Goal: Information Seeking & Learning: Learn about a topic

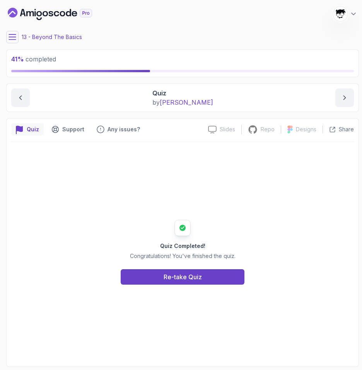
click at [10, 34] on icon at bounding box center [12, 36] width 7 height 5
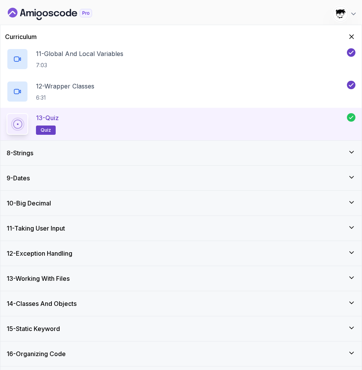
click at [45, 155] on div "8 - Strings" at bounding box center [181, 152] width 349 height 9
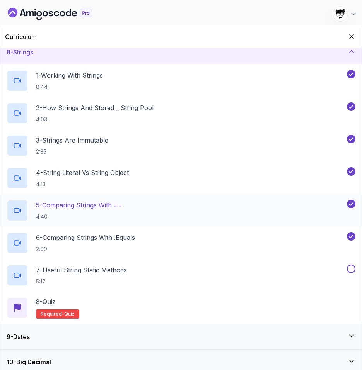
scroll to position [187, 0]
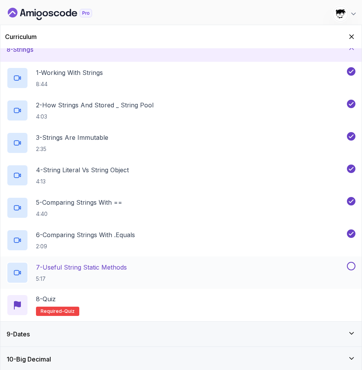
click at [77, 267] on p "7 - Useful String Static Methods" at bounding box center [81, 267] width 91 height 9
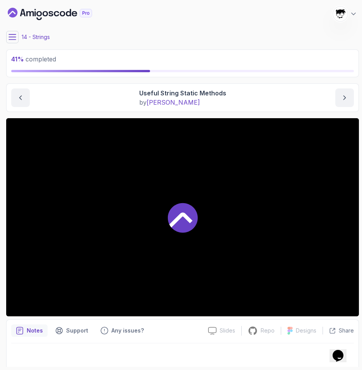
click at [80, 217] on div at bounding box center [182, 217] width 352 height 198
click at [13, 38] on icon at bounding box center [13, 37] width 8 height 8
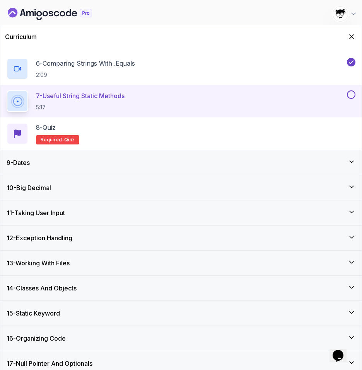
scroll to position [351, 0]
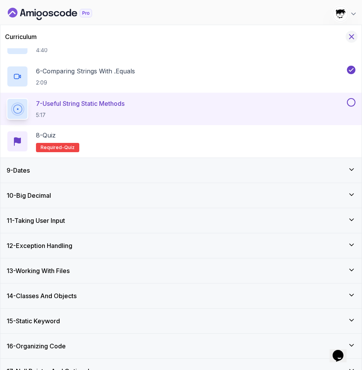
click at [352, 36] on icon "Hide Curriculum for mobile" at bounding box center [351, 37] width 4 height 4
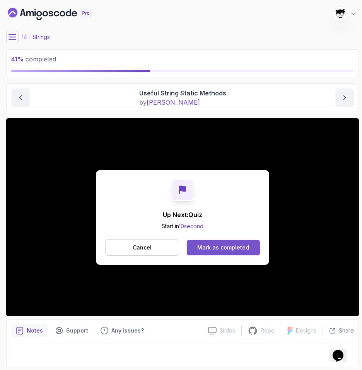
click at [200, 247] on div "Mark as completed" at bounding box center [223, 248] width 52 height 8
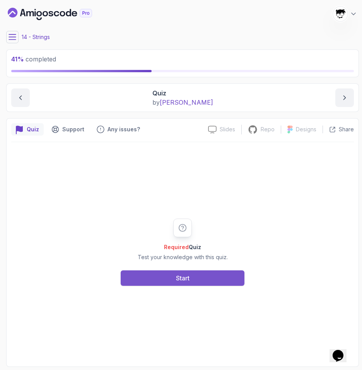
click at [147, 270] on button "Start" at bounding box center [183, 277] width 124 height 15
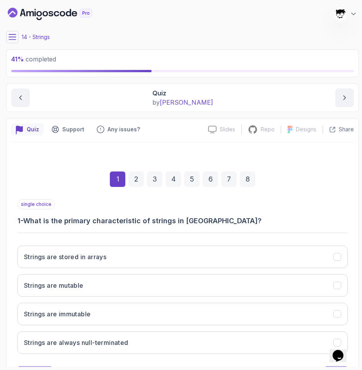
scroll to position [37, 0]
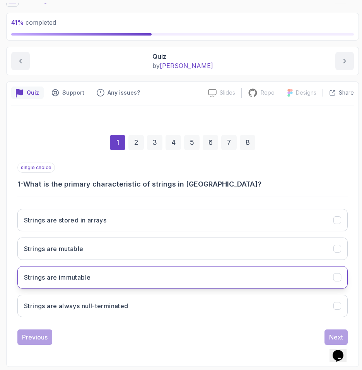
click at [44, 272] on button "Strings are immutable" at bounding box center [182, 277] width 330 height 22
click at [330, 333] on div "Next" at bounding box center [336, 337] width 14 height 9
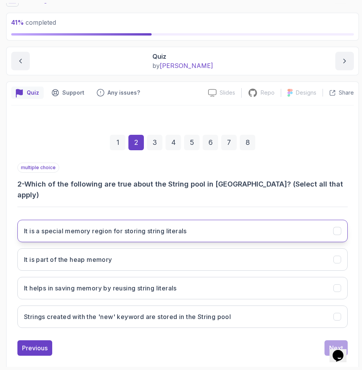
click at [187, 226] on button "It is a special memory region for storing string literals" at bounding box center [182, 231] width 330 height 22
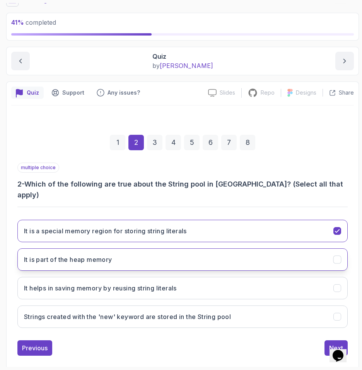
click at [164, 251] on button "It is part of the heap memory" at bounding box center [182, 259] width 330 height 22
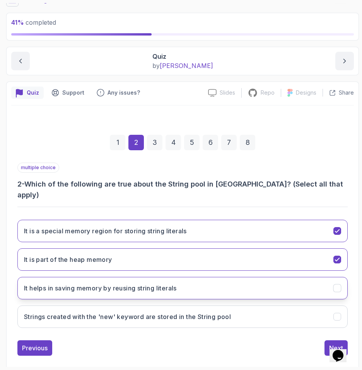
click at [151, 286] on button "It helps in saving memory by reusing string literals" at bounding box center [182, 288] width 330 height 22
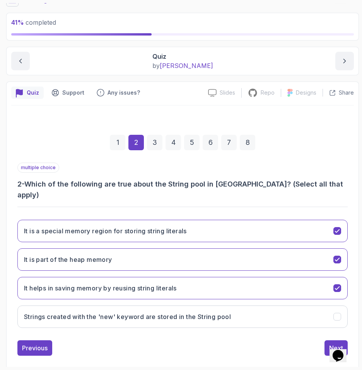
click at [344, 329] on div "multiple choice 2 - Which of the following are true about the String pool in [G…" at bounding box center [182, 259] width 330 height 193
click at [342, 340] on button "Next" at bounding box center [335, 347] width 23 height 15
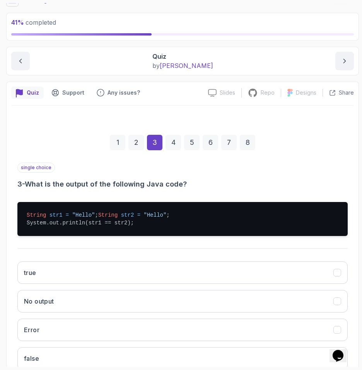
scroll to position [97, 0]
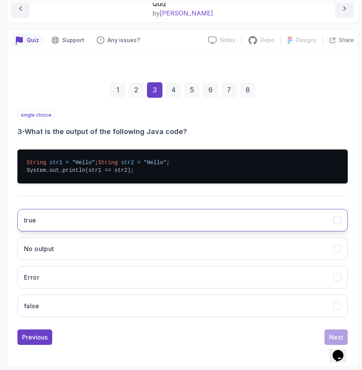
click at [51, 222] on button "true" at bounding box center [182, 220] width 330 height 22
click at [329, 331] on button "Next" at bounding box center [335, 337] width 23 height 15
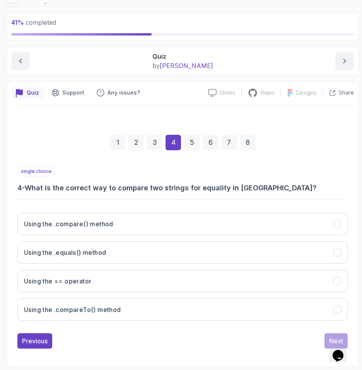
scroll to position [37, 0]
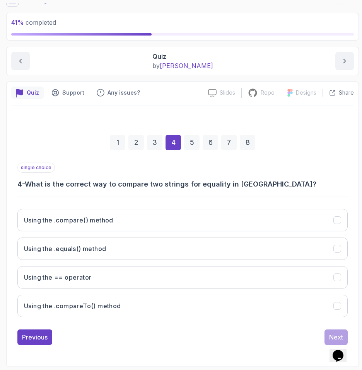
click at [90, 260] on div "Using the .compare() method Using the .equals() method Using the == operator Us…" at bounding box center [182, 263] width 330 height 121
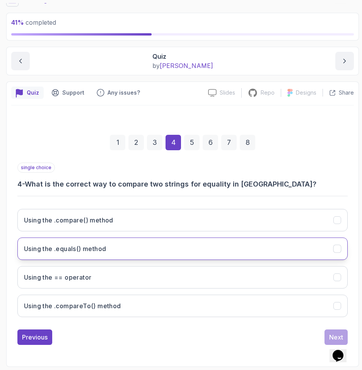
click at [78, 251] on h3 "Using the .equals() method" at bounding box center [65, 248] width 82 height 9
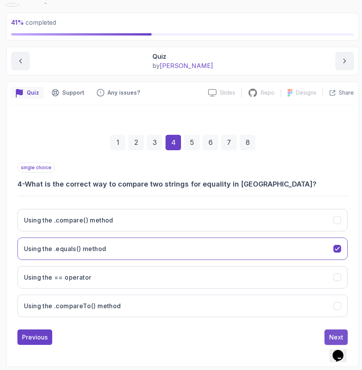
click at [335, 333] on div "Next" at bounding box center [336, 337] width 14 height 9
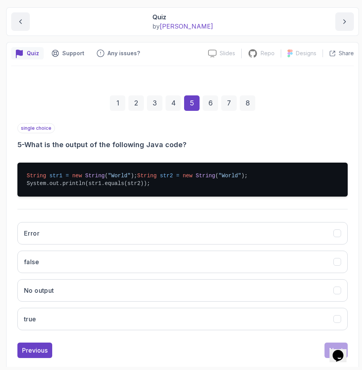
scroll to position [97, 0]
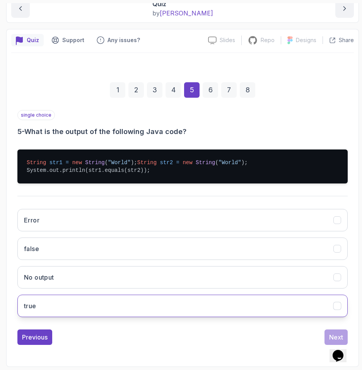
click at [60, 310] on button "true" at bounding box center [182, 306] width 330 height 22
click at [331, 335] on div "Next" at bounding box center [336, 337] width 14 height 9
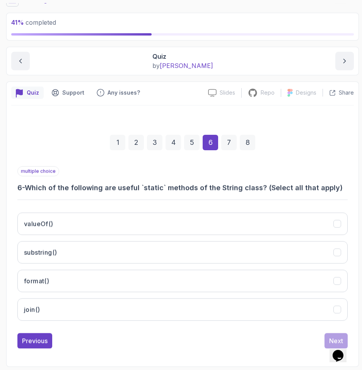
scroll to position [37, 0]
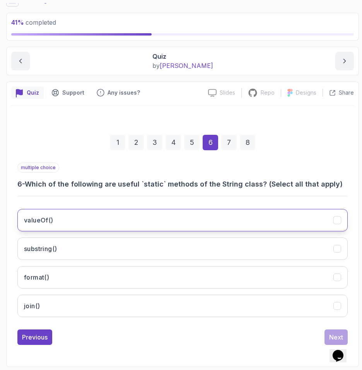
click at [93, 216] on button "valueOf()" at bounding box center [182, 220] width 330 height 22
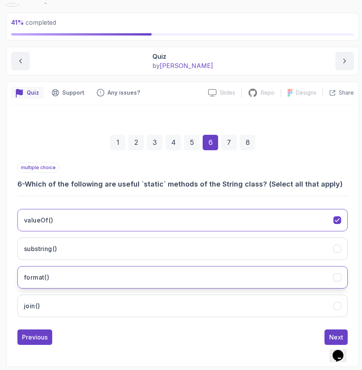
click at [71, 270] on button "format()" at bounding box center [182, 277] width 330 height 22
click at [69, 294] on div "valueOf() substring() format() join()" at bounding box center [182, 263] width 330 height 121
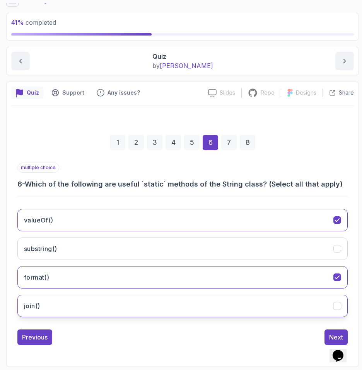
click at [70, 299] on button "join()" at bounding box center [182, 306] width 330 height 22
click at [335, 334] on div "Next" at bounding box center [336, 337] width 14 height 9
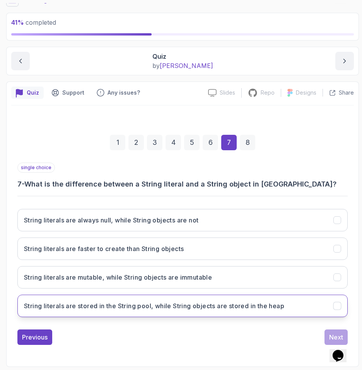
click at [66, 307] on h3 "String literals are stored in the String pool, while String objects are stored …" at bounding box center [154, 305] width 260 height 9
click at [342, 332] on button "Next" at bounding box center [335, 337] width 23 height 15
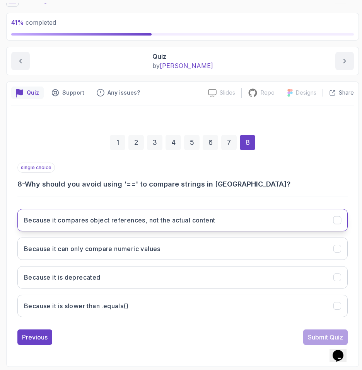
click at [195, 225] on button "Because it compares object references, not the actual content" at bounding box center [182, 220] width 330 height 22
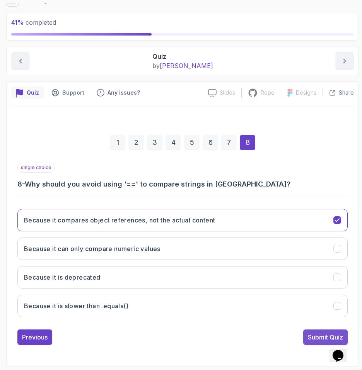
click at [309, 331] on button "Submit Quiz" at bounding box center [325, 337] width 44 height 15
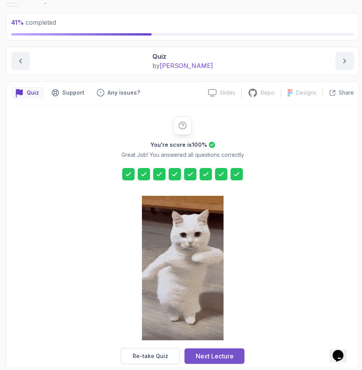
click at [222, 359] on div "Next Lecture" at bounding box center [215, 356] width 38 height 9
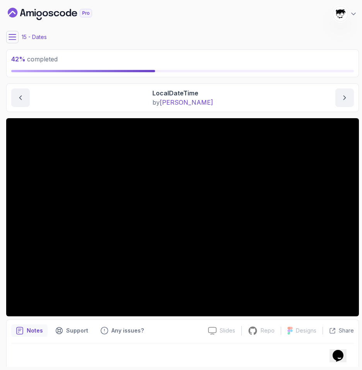
click at [16, 37] on icon at bounding box center [13, 37] width 8 height 8
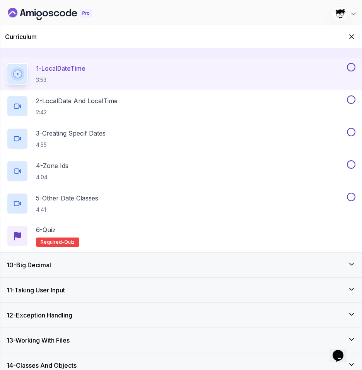
scroll to position [170, 0]
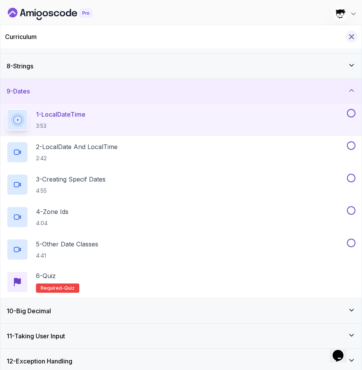
click at [352, 35] on icon "Hide Curriculum for mobile" at bounding box center [351, 37] width 4 height 4
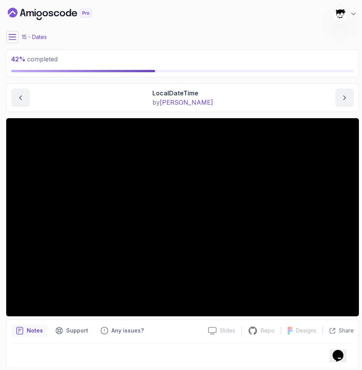
click at [38, 15] on icon "Dashboard" at bounding box center [38, 13] width 5 height 5
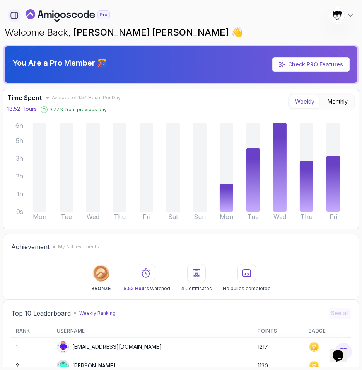
click at [20, 13] on button "button" at bounding box center [14, 15] width 13 height 13
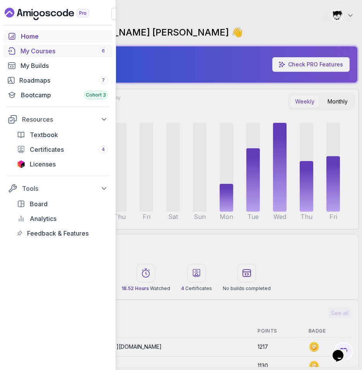
click at [27, 55] on div "My Courses 6" at bounding box center [63, 50] width 87 height 9
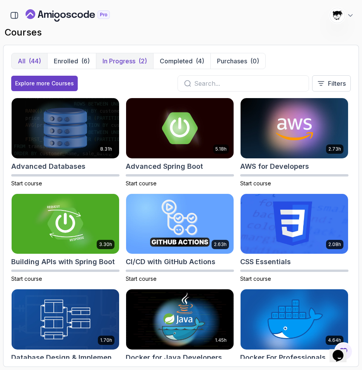
click at [110, 68] on button "In Progress (2)" at bounding box center [124, 60] width 57 height 15
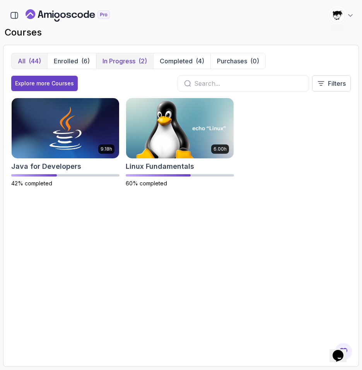
click at [34, 64] on div "(44)" at bounding box center [35, 60] width 12 height 9
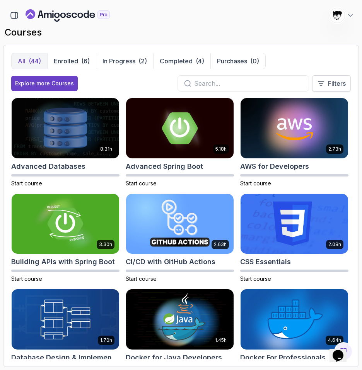
click at [320, 84] on icon at bounding box center [321, 84] width 8 height 8
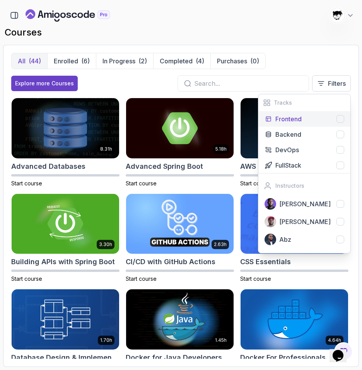
click at [294, 123] on p "Frontend" at bounding box center [288, 118] width 26 height 9
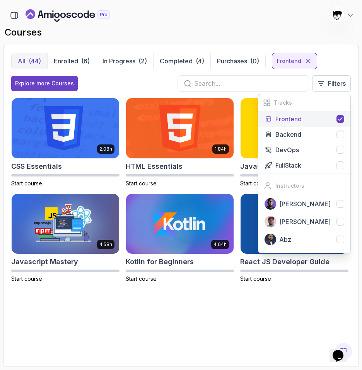
click at [294, 122] on p "Frontend" at bounding box center [288, 118] width 26 height 9
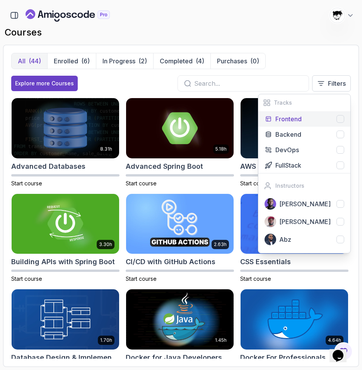
click at [294, 122] on p "Frontend" at bounding box center [288, 118] width 26 height 9
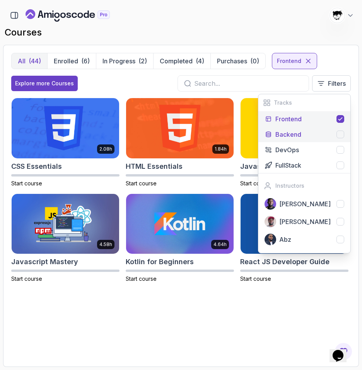
click at [296, 132] on p "Backend" at bounding box center [288, 134] width 26 height 9
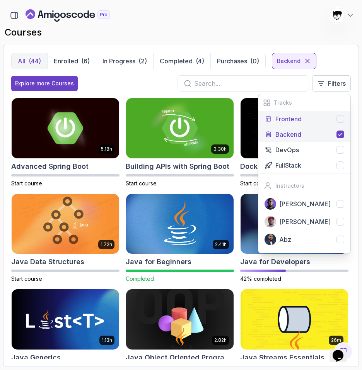
click at [293, 119] on p "Frontend" at bounding box center [288, 118] width 26 height 9
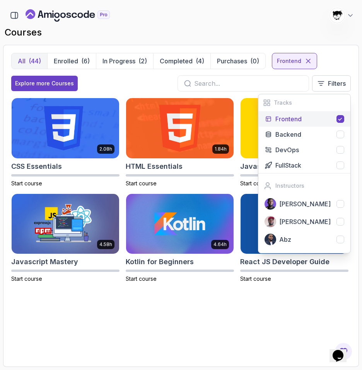
click at [293, 119] on p "Frontend" at bounding box center [288, 118] width 26 height 9
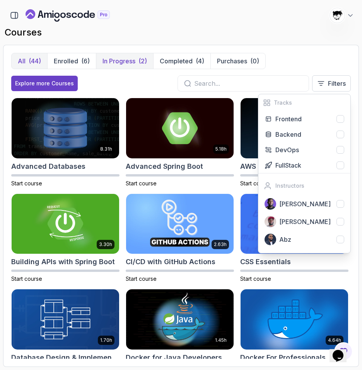
click at [111, 63] on p "In Progress" at bounding box center [118, 60] width 33 height 9
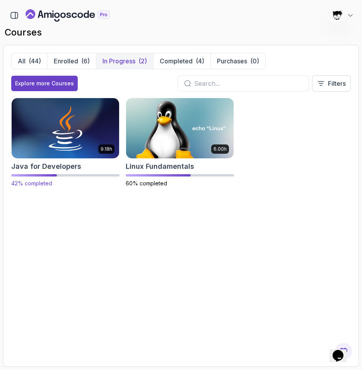
click at [78, 134] on img at bounding box center [65, 128] width 113 height 63
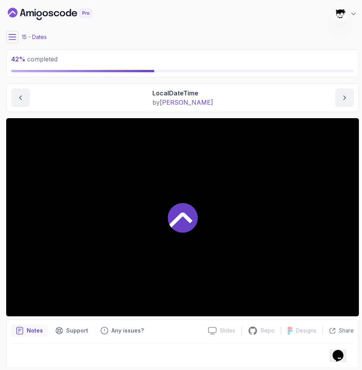
scroll to position [3, 0]
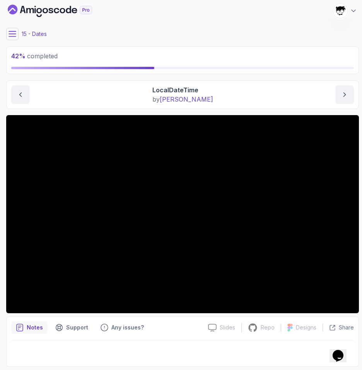
click at [11, 38] on button at bounding box center [12, 34] width 12 height 12
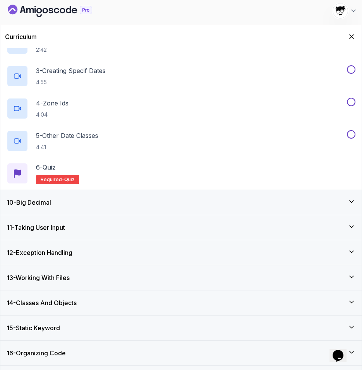
scroll to position [325, 0]
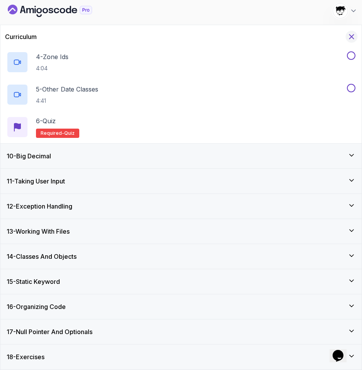
click at [356, 35] on button "Hide Curriculum for mobile" at bounding box center [351, 37] width 12 height 12
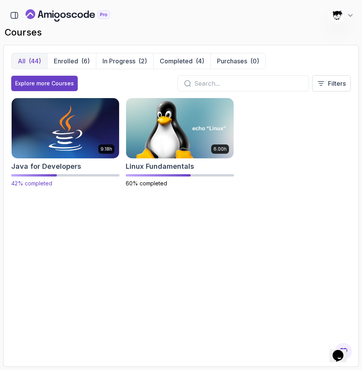
click at [41, 120] on img at bounding box center [65, 128] width 113 height 63
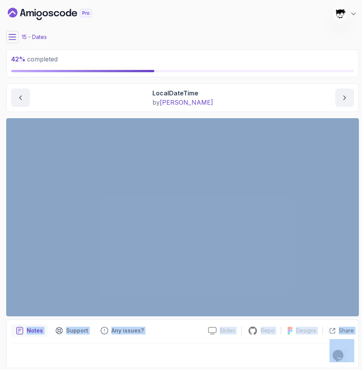
scroll to position [3, 0]
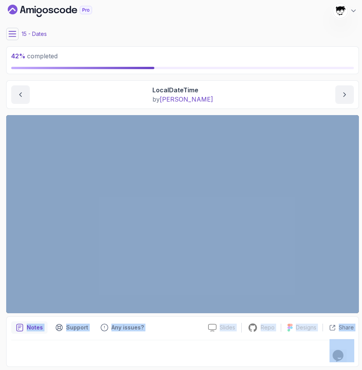
click at [155, 370] on section "42 % completed 1 - Intro 2 - Loops 3 - If Statements 4 - Packages 5 - Access Mo…" at bounding box center [181, 185] width 362 height 370
click at [129, 349] on div at bounding box center [182, 351] width 342 height 22
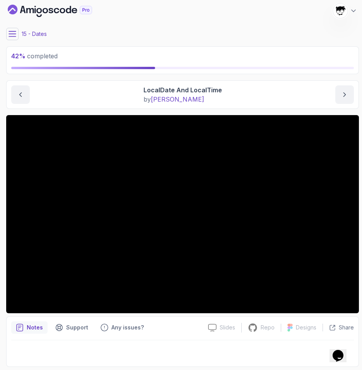
click at [13, 31] on icon at bounding box center [13, 34] width 8 height 8
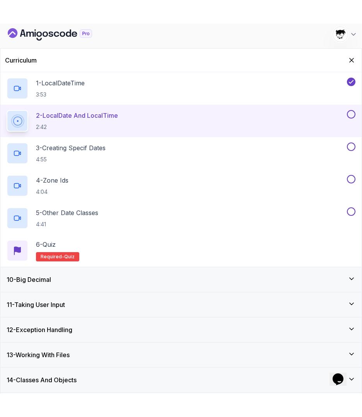
scroll to position [208, 0]
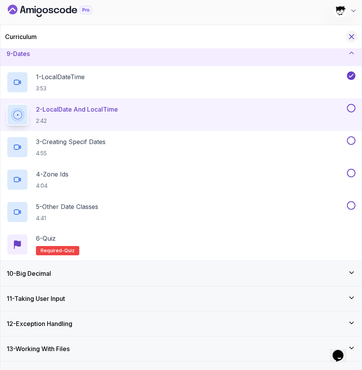
click at [349, 36] on icon "Hide Curriculum for mobile" at bounding box center [351, 36] width 9 height 9
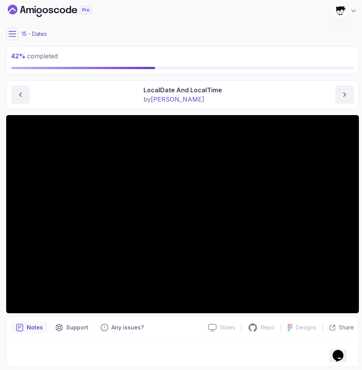
scroll to position [0, 0]
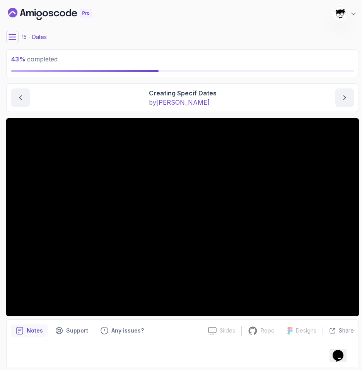
click at [14, 35] on icon at bounding box center [13, 37] width 8 height 8
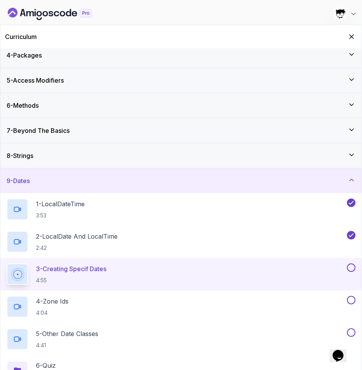
scroll to position [217, 0]
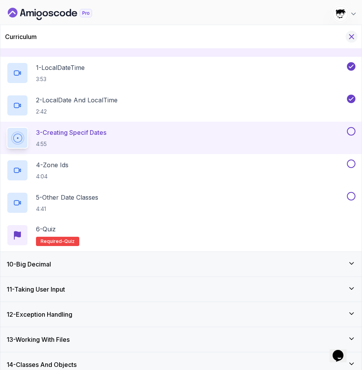
click at [352, 37] on icon "Hide Curriculum for mobile" at bounding box center [351, 37] width 4 height 4
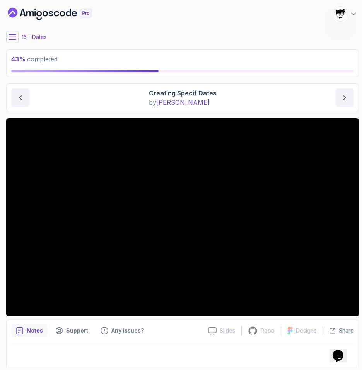
click at [13, 32] on button at bounding box center [12, 37] width 12 height 12
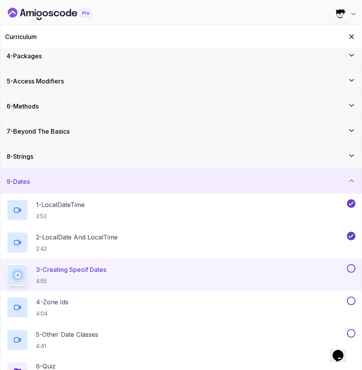
scroll to position [242, 0]
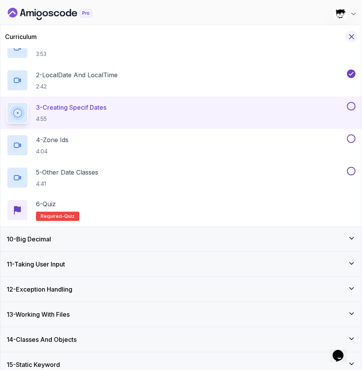
click at [352, 37] on icon "Hide Curriculum for mobile" at bounding box center [351, 37] width 4 height 4
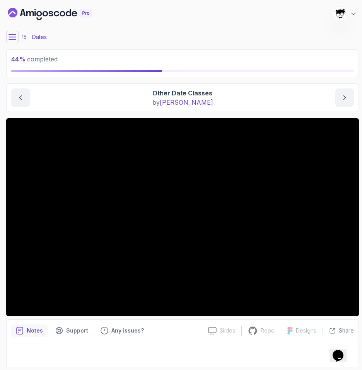
scroll to position [3, 0]
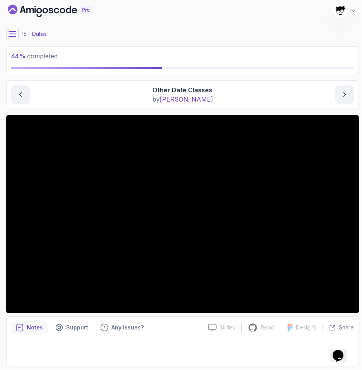
click at [14, 36] on icon at bounding box center [12, 33] width 7 height 5
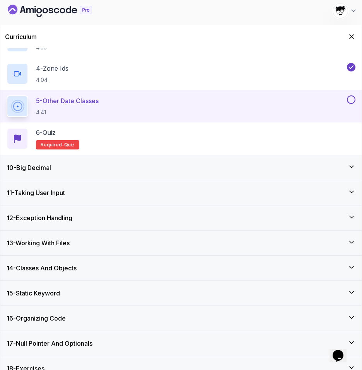
scroll to position [0, 0]
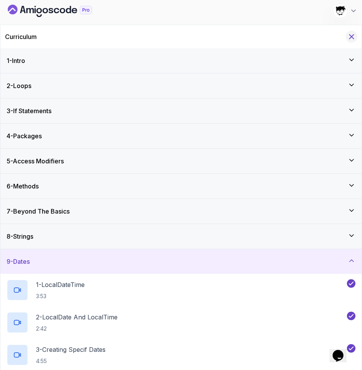
click at [352, 35] on icon "Hide Curriculum for mobile" at bounding box center [351, 37] width 4 height 4
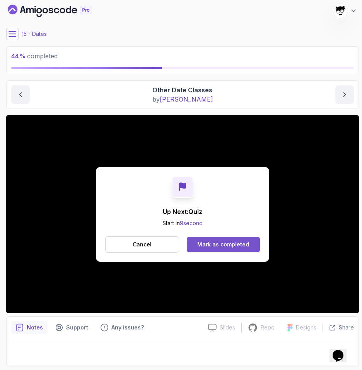
click at [199, 249] on button "Mark as completed" at bounding box center [223, 244] width 73 height 15
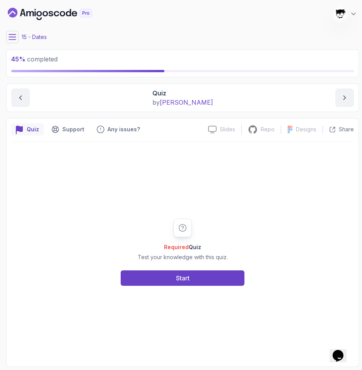
click at [185, 288] on div "Required Quiz Test your knowledge with this quiz. Start" at bounding box center [182, 252] width 342 height 220
click at [184, 276] on div "Start" at bounding box center [183, 278] width 14 height 9
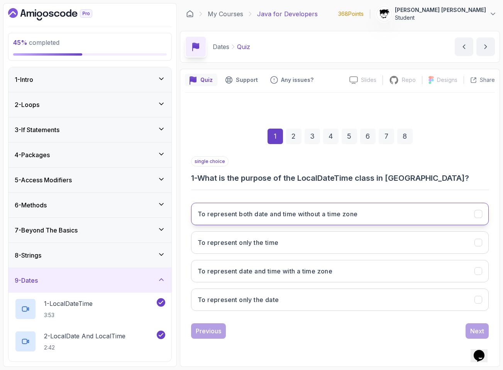
click at [266, 217] on h3 "To represent both date and time without a time zone" at bounding box center [278, 213] width 160 height 9
click at [361, 326] on button "Next" at bounding box center [477, 330] width 23 height 15
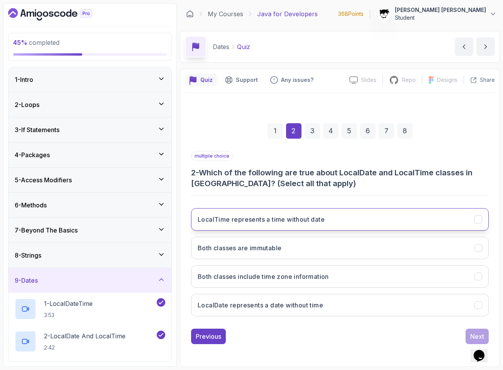
click at [323, 221] on h3 "LocalTime represents a time without date" at bounding box center [261, 219] width 127 height 9
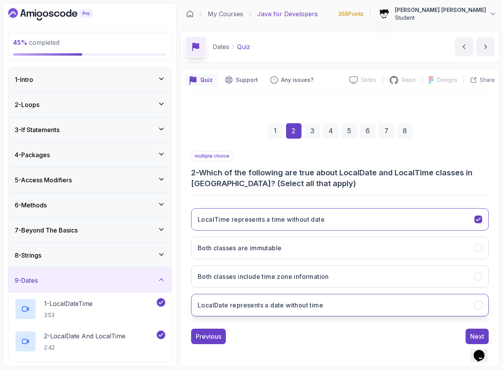
click at [286, 310] on button "LocalDate represents a date without time" at bounding box center [340, 305] width 298 height 22
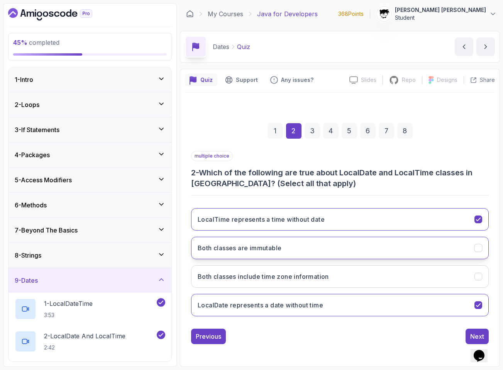
click at [242, 247] on h3 "Both classes are immutable" at bounding box center [240, 247] width 84 height 9
click at [361, 333] on button "Next" at bounding box center [477, 336] width 23 height 15
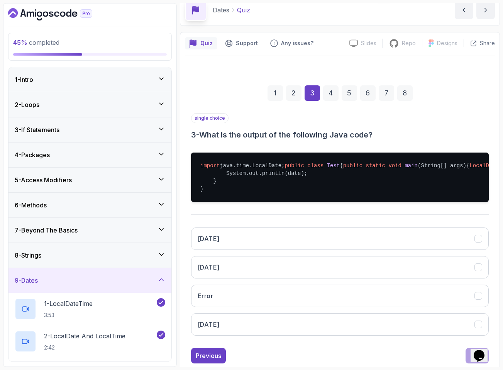
scroll to position [78, 0]
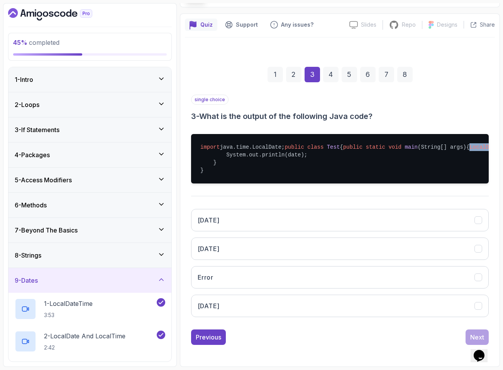
drag, startPoint x: 225, startPoint y: 148, endPoint x: 370, endPoint y: 149, distance: 144.9
click at [361, 149] on pre "import java.time.LocalDate; public class Test { public static void main (String…" at bounding box center [340, 158] width 298 height 49
click at [257, 153] on pre "import java.time.LocalDate; public class Test { public static void main (String…" at bounding box center [340, 158] width 298 height 49
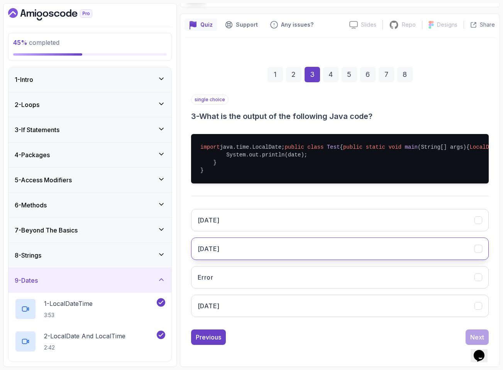
click at [199, 254] on button "[DATE]" at bounding box center [340, 249] width 298 height 22
click at [361, 335] on div "Next" at bounding box center [478, 337] width 14 height 9
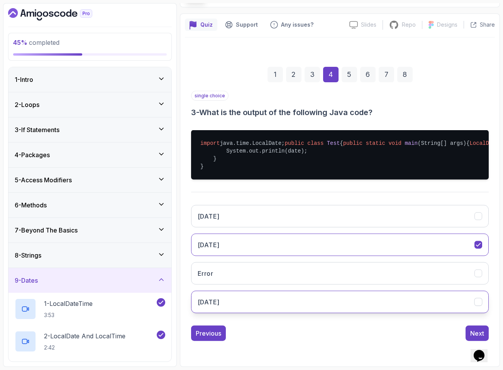
scroll to position [0, 0]
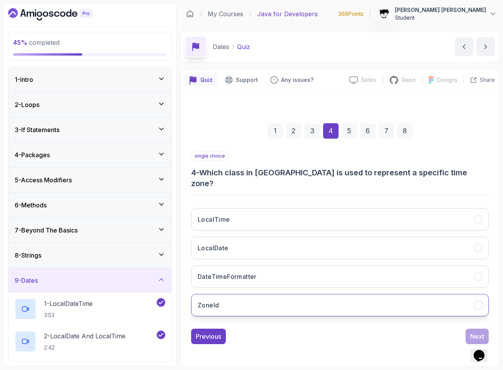
click at [242, 296] on button "ZoneId" at bounding box center [340, 305] width 298 height 22
click at [361, 329] on button "Next" at bounding box center [477, 336] width 23 height 15
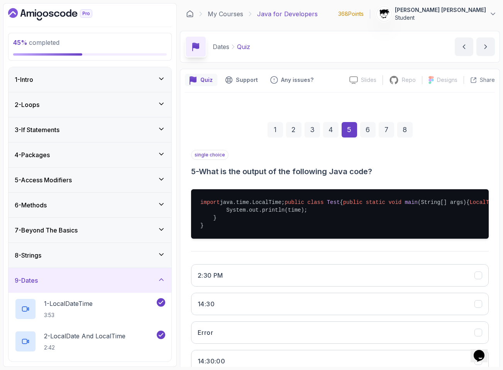
scroll to position [78, 0]
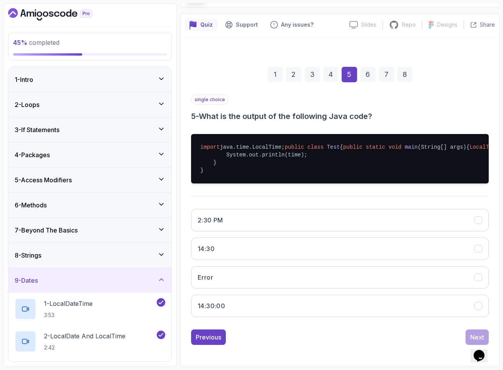
drag, startPoint x: 217, startPoint y: 145, endPoint x: 371, endPoint y: 145, distance: 154.6
click at [361, 146] on pre "import java.time.LocalTime; public class Test { public static void main (String…" at bounding box center [340, 158] width 298 height 49
click at [361, 145] on pre "import java.time.LocalTime; public class Test { public static void main (String…" at bounding box center [340, 158] width 298 height 49
drag, startPoint x: 371, startPoint y: 145, endPoint x: 227, endPoint y: 143, distance: 144.1
click at [228, 143] on pre "import java.time.LocalTime; public class Test { public static void main (String…" at bounding box center [340, 158] width 298 height 49
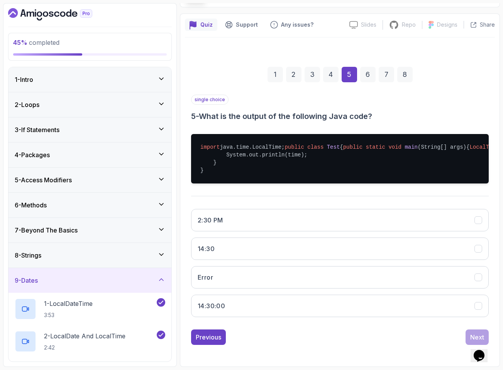
click at [225, 145] on pre "import java.time.LocalTime; public class Test { public static void main (String…" at bounding box center [340, 158] width 298 height 49
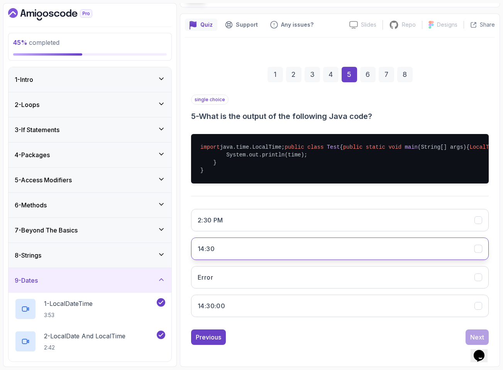
click at [203, 248] on h3 "14:30" at bounding box center [206, 248] width 17 height 9
click at [361, 332] on button "Next" at bounding box center [477, 337] width 23 height 15
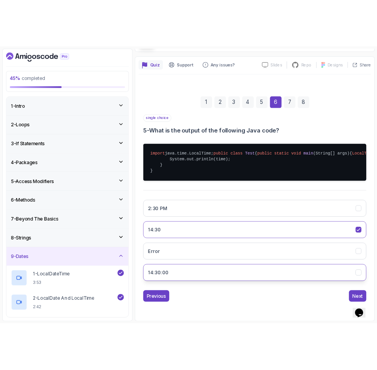
scroll to position [0, 0]
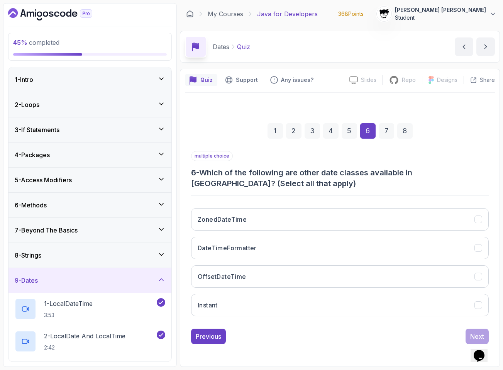
click at [240, 181] on h3 "6 - Which of the following are other date classes available in [GEOGRAPHIC_DATA…" at bounding box center [340, 178] width 298 height 22
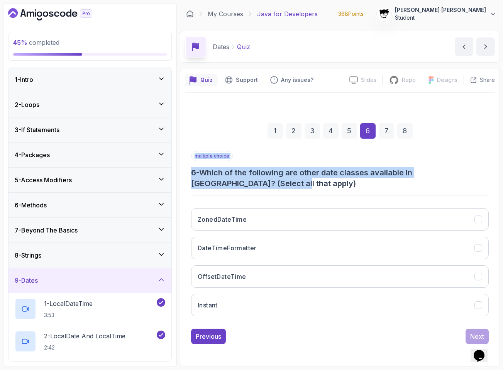
click at [240, 181] on h3 "6 - Which of the following are other date classes available in [GEOGRAPHIC_DATA…" at bounding box center [340, 178] width 298 height 22
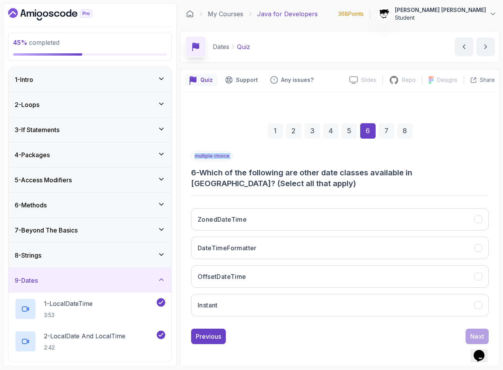
click at [240, 181] on h3 "6 - Which of the following are other date classes available in [GEOGRAPHIC_DATA…" at bounding box center [340, 178] width 298 height 22
click at [227, 198] on div "multiple choice 6 - Which of the following are other date classes available in …" at bounding box center [340, 237] width 298 height 172
click at [220, 216] on h3 "ZonedDateTime" at bounding box center [222, 219] width 49 height 9
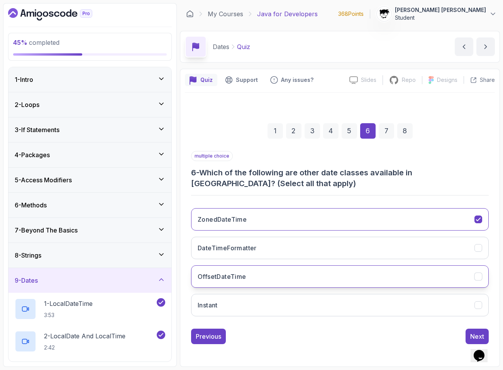
click at [212, 267] on button "OffsetDateTime" at bounding box center [340, 276] width 298 height 22
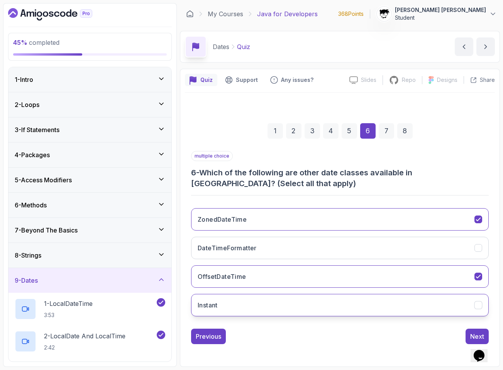
click at [221, 302] on button "Instant" at bounding box center [340, 305] width 298 height 22
click at [361, 333] on div "Next" at bounding box center [478, 336] width 14 height 9
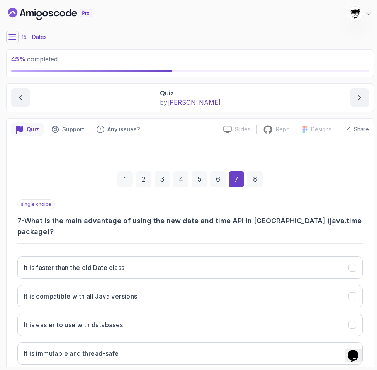
scroll to position [37, 0]
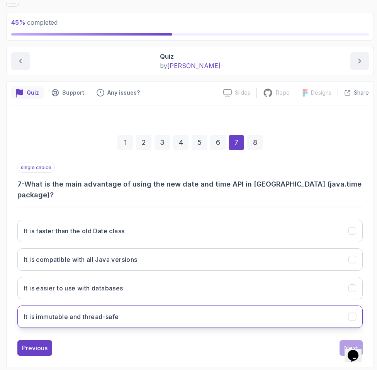
click at [61, 312] on h3 "It is immutable and thread-safe" at bounding box center [71, 316] width 95 height 9
click at [347, 343] on div "Next" at bounding box center [351, 347] width 14 height 9
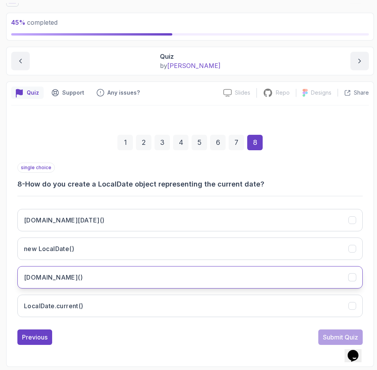
click at [64, 271] on button "[DOMAIN_NAME]()" at bounding box center [189, 277] width 345 height 22
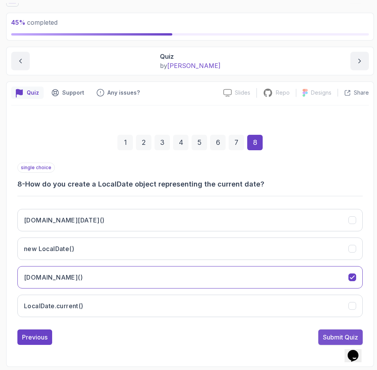
click at [320, 333] on button "Submit Quiz" at bounding box center [340, 337] width 44 height 15
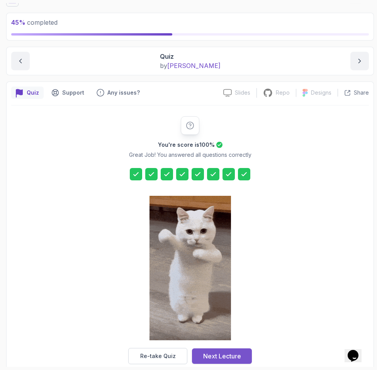
click at [204, 352] on div "Next Lecture" at bounding box center [222, 356] width 38 height 9
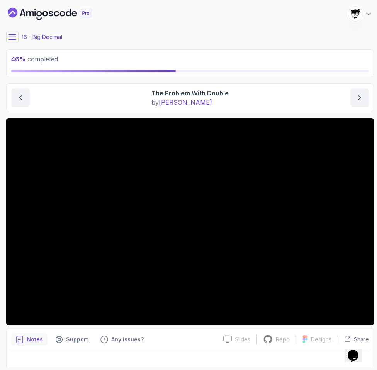
click at [10, 36] on icon at bounding box center [13, 37] width 8 height 8
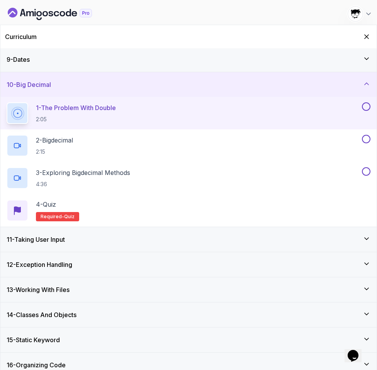
scroll to position [202, 0]
click at [361, 37] on icon "Hide Curriculum for mobile" at bounding box center [366, 36] width 9 height 9
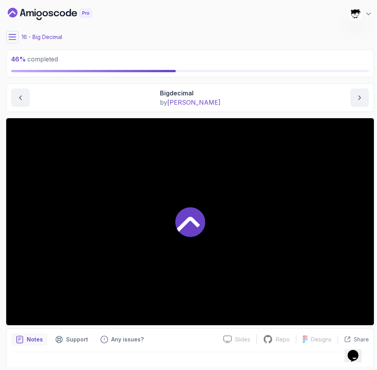
click at [127, 224] on div at bounding box center [190, 221] width 368 height 207
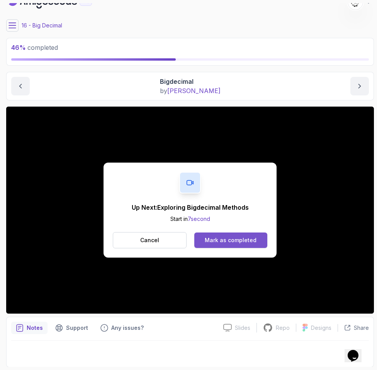
click at [212, 237] on div "Mark as completed" at bounding box center [231, 240] width 52 height 8
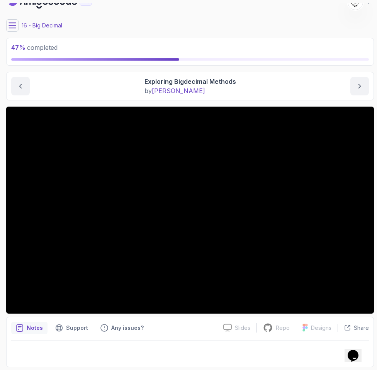
click at [10, 25] on icon at bounding box center [12, 25] width 7 height 5
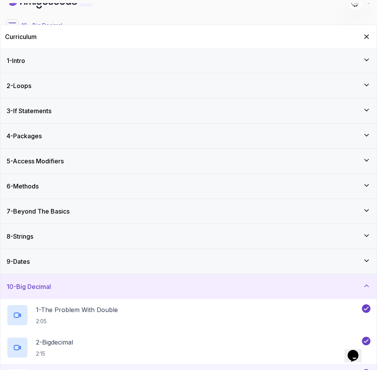
scroll to position [112, 0]
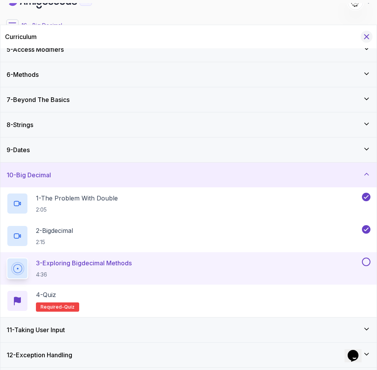
click at [361, 34] on icon "Hide Curriculum for mobile" at bounding box center [366, 36] width 9 height 9
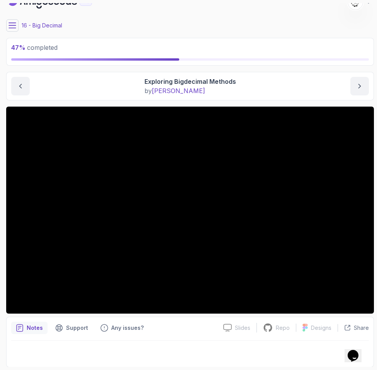
click at [13, 29] on button at bounding box center [12, 25] width 12 height 12
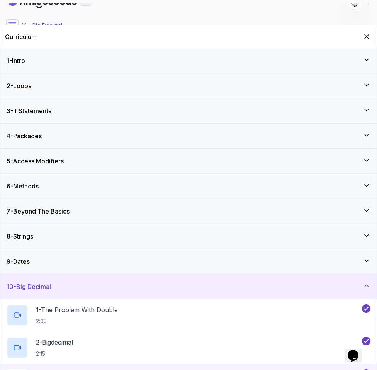
scroll to position [203, 0]
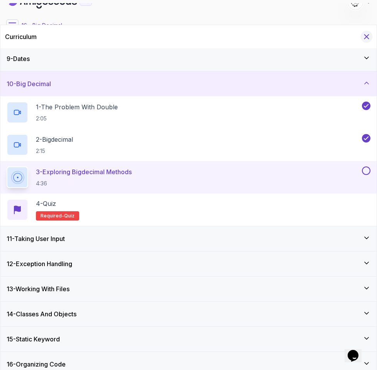
click at [361, 34] on icon "Hide Curriculum for mobile" at bounding box center [366, 36] width 9 height 9
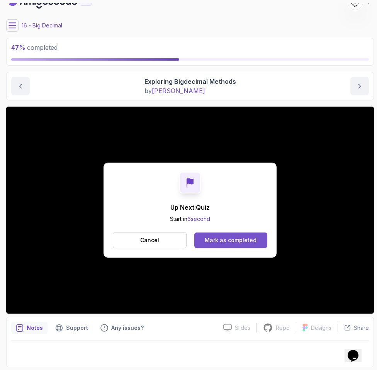
click at [207, 235] on button "Mark as completed" at bounding box center [230, 240] width 73 height 15
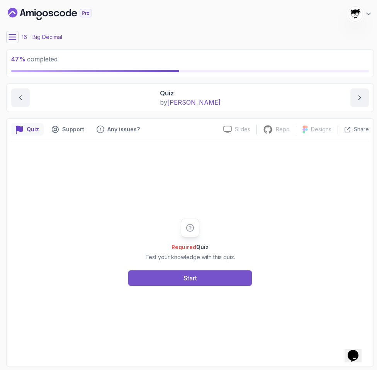
click at [185, 276] on div "Start" at bounding box center [191, 278] width 14 height 9
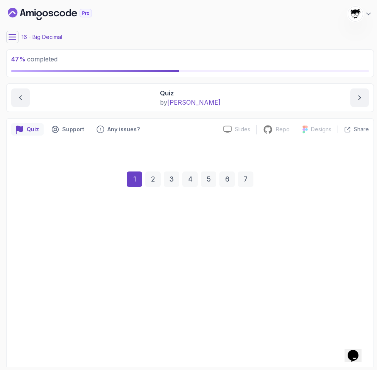
scroll to position [37, 0]
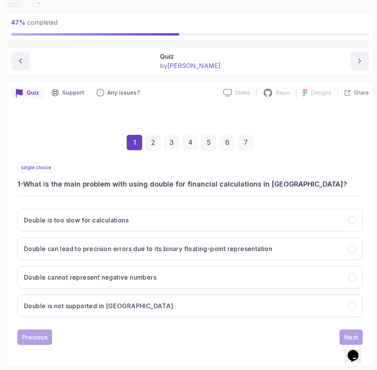
click at [39, 189] on h3 "1 - What is the main problem with using double for financial calculations in [G…" at bounding box center [189, 184] width 345 height 11
click at [34, 198] on div "single choice 1 - What is the main problem with using double for financial calc…" at bounding box center [189, 243] width 345 height 161
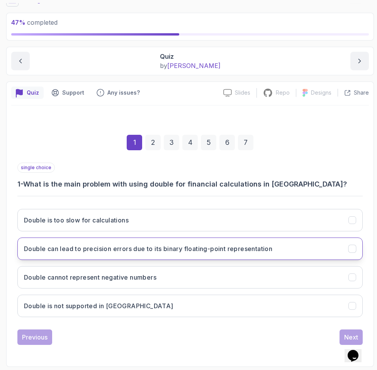
click at [58, 247] on h3 "Double can lead to precision errors due to its binary floating-point representa…" at bounding box center [148, 248] width 248 height 9
click at [341, 332] on button "Next" at bounding box center [351, 337] width 23 height 15
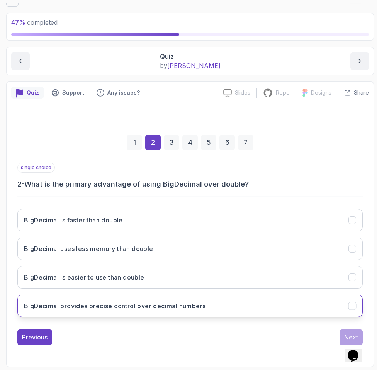
click at [100, 308] on h3 "BigDecimal provides precise control over decimal numbers" at bounding box center [115, 305] width 182 height 9
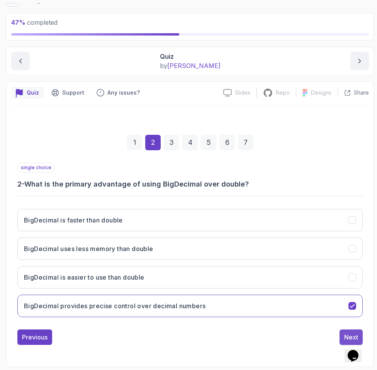
click at [345, 335] on div "Next" at bounding box center [351, 337] width 14 height 9
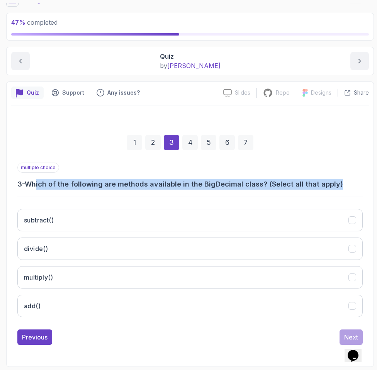
drag, startPoint x: 40, startPoint y: 187, endPoint x: 363, endPoint y: 187, distance: 323.4
click at [361, 187] on div "1 2 3 4 5 6 7 multiple choice 3 - Which of the following are methods available …" at bounding box center [190, 233] width 358 height 235
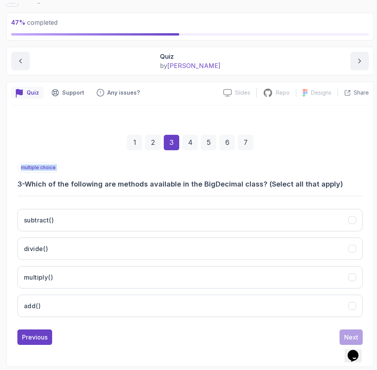
click at [361, 187] on div "1 2 3 4 5 6 7 multiple choice 3 - Which of the following are methods available …" at bounding box center [190, 233] width 358 height 235
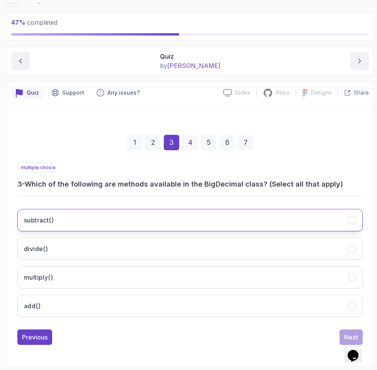
click at [73, 209] on button "subtract()" at bounding box center [189, 220] width 345 height 22
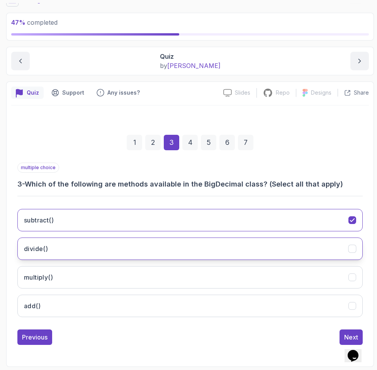
click at [68, 242] on button "divide()" at bounding box center [189, 249] width 345 height 22
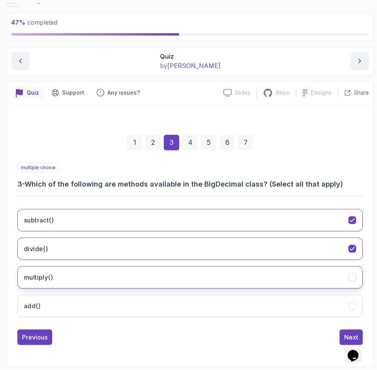
click at [63, 274] on button "multiply()" at bounding box center [189, 277] width 345 height 22
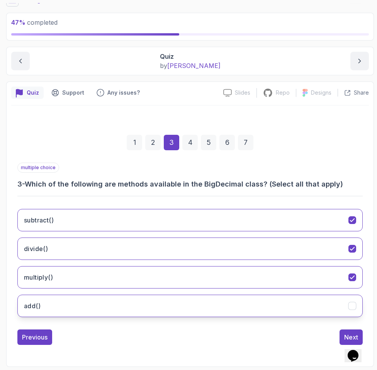
click at [55, 305] on button "add()" at bounding box center [189, 306] width 345 height 22
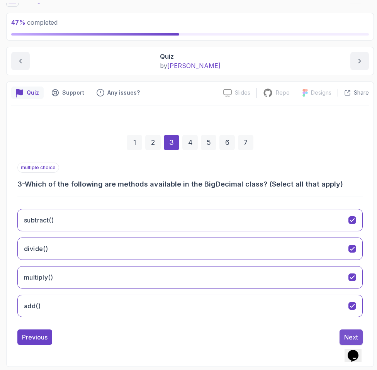
click at [344, 337] on button "Next" at bounding box center [351, 337] width 23 height 15
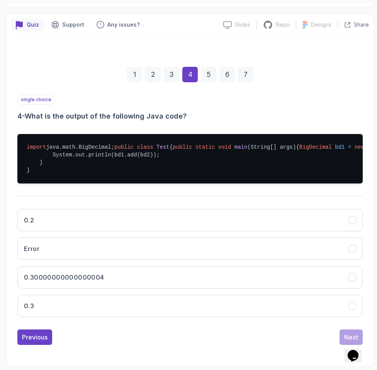
scroll to position [117, 0]
drag, startPoint x: 46, startPoint y: 159, endPoint x: 199, endPoint y: 179, distance: 153.6
click at [199, 179] on pre "import java.math.BigDecimal; public class Test { public static void main (Strin…" at bounding box center [189, 158] width 345 height 49
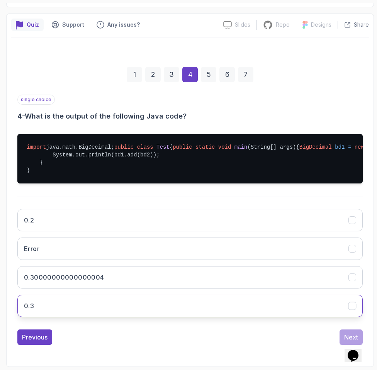
click at [53, 306] on button "0.3" at bounding box center [189, 306] width 345 height 22
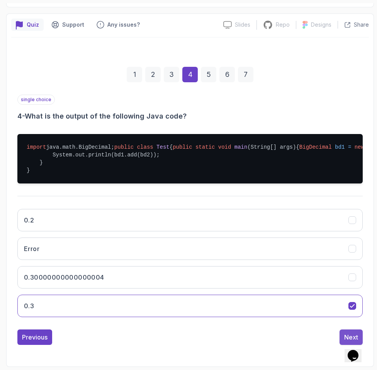
click at [351, 335] on div "Next" at bounding box center [351, 337] width 14 height 9
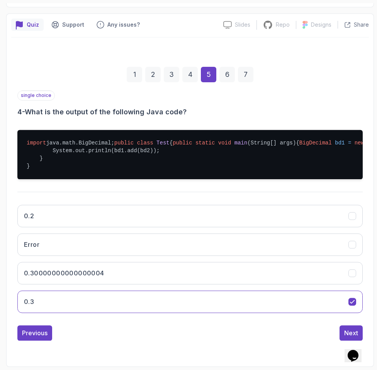
scroll to position [37, 0]
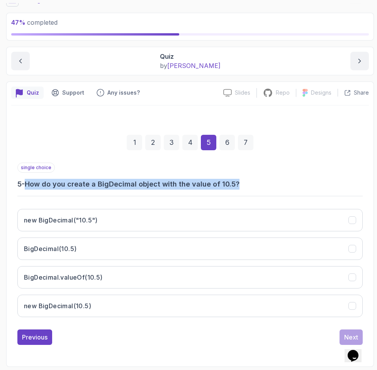
drag, startPoint x: 31, startPoint y: 182, endPoint x: 377, endPoint y: 182, distance: 346.2
click at [361, 182] on section "47 % completed 1 - Intro 2 - Loops 3 - If Statements 4 - Packages 5 - Access Mo…" at bounding box center [188, 185] width 377 height 370
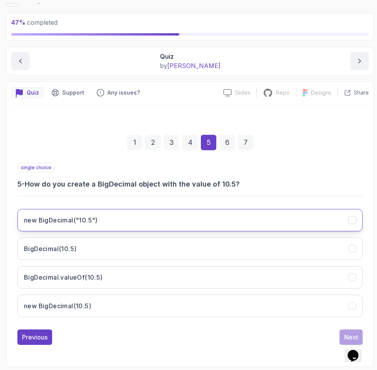
click at [58, 228] on button "new BigDecimal("10.5")" at bounding box center [189, 220] width 345 height 22
click at [346, 332] on button "Next" at bounding box center [351, 337] width 23 height 15
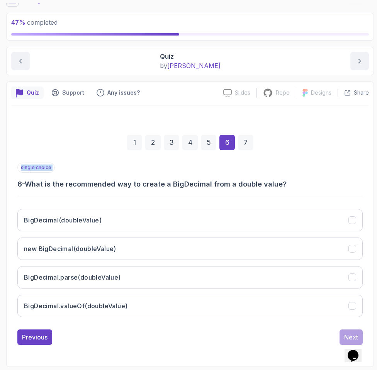
drag, startPoint x: 13, startPoint y: 174, endPoint x: 312, endPoint y: 193, distance: 299.7
click at [312, 193] on div "1 2 3 4 5 6 7 single choice 6 - What is the recommended way to create a BigDeci…" at bounding box center [190, 233] width 358 height 235
click at [312, 193] on div "single choice 6 - What is the recommended way to create a BigDecimal from a dou…" at bounding box center [189, 243] width 345 height 161
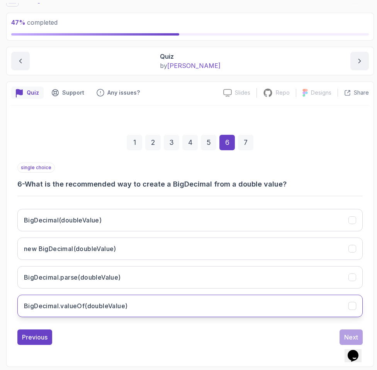
click at [73, 304] on h3 "BigDecimal.valueOf(doubleValue)" at bounding box center [76, 305] width 104 height 9
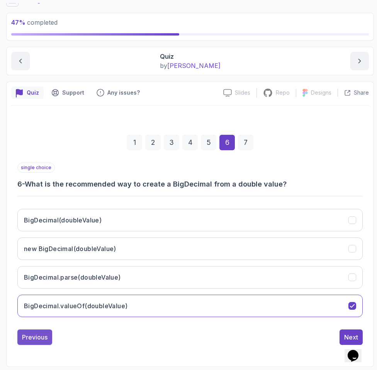
click at [39, 339] on div "Previous" at bounding box center [35, 337] width 26 height 9
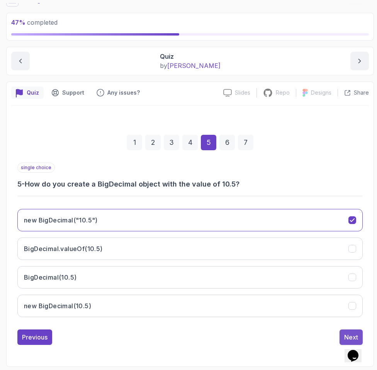
click at [342, 333] on button "Next" at bounding box center [351, 337] width 23 height 15
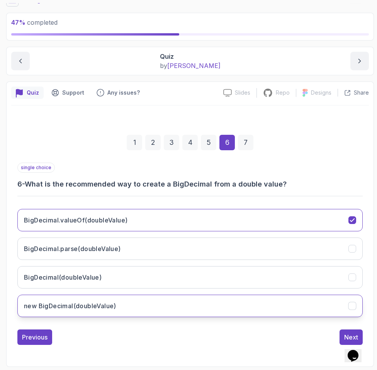
click at [104, 302] on h3 "new BigDecimal(doubleValue)" at bounding box center [70, 305] width 92 height 9
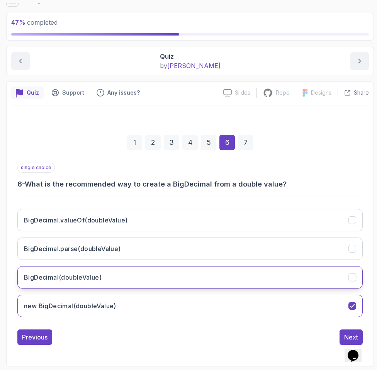
click at [92, 273] on h3 "BigDecimal(doubleValue)" at bounding box center [63, 277] width 78 height 9
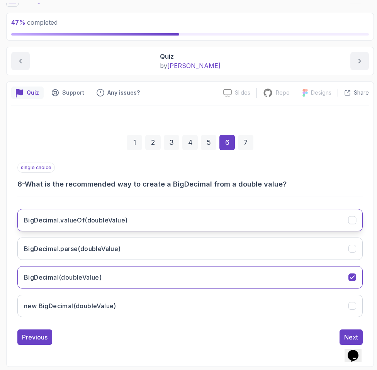
click at [78, 215] on button "BigDecimal.valueOf(doubleValue)" at bounding box center [189, 220] width 345 height 22
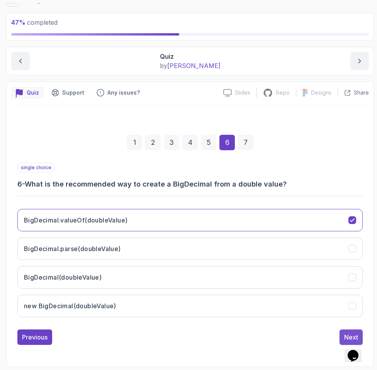
click at [340, 334] on button "Next" at bounding box center [351, 337] width 23 height 15
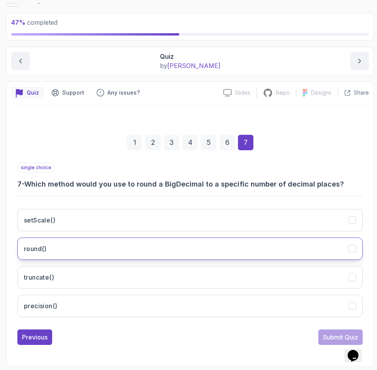
click at [41, 239] on button "round()" at bounding box center [189, 249] width 345 height 22
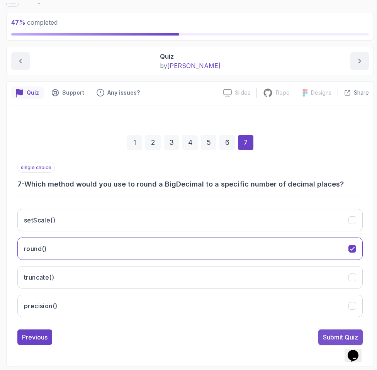
click at [340, 337] on div "Submit Quiz" at bounding box center [340, 337] width 35 height 9
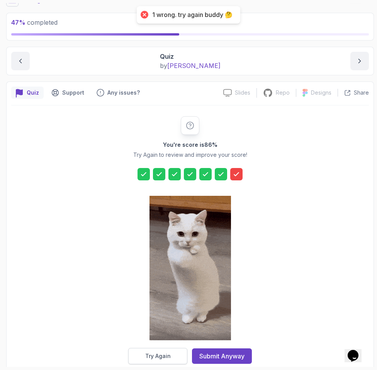
click at [171, 351] on button "Try Again" at bounding box center [157, 356] width 59 height 16
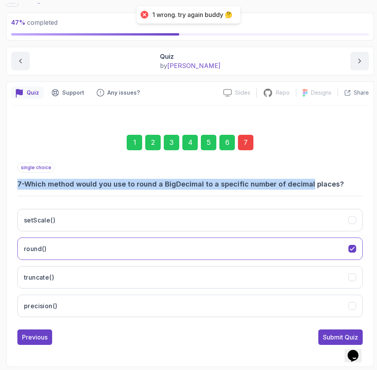
drag, startPoint x: 37, startPoint y: 178, endPoint x: 310, endPoint y: 187, distance: 272.9
click at [310, 187] on div "single choice 7 - Which method would you use to round a BigDecimal to a specifi…" at bounding box center [189, 176] width 345 height 27
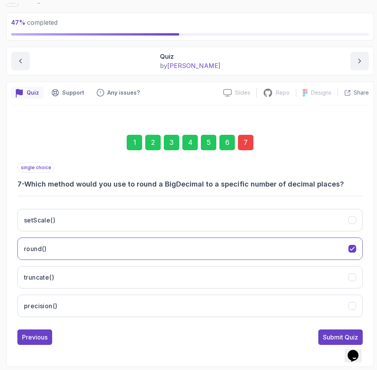
click at [311, 187] on h3 "7 - Which method would you use to round a BigDecimal to a specific number of de…" at bounding box center [189, 184] width 345 height 11
click at [296, 189] on h3 "7 - Which method would you use to round a BigDecimal to a specific number of de…" at bounding box center [189, 184] width 345 height 11
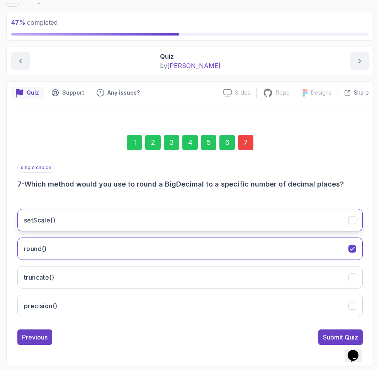
click at [85, 217] on button "setScale()" at bounding box center [189, 220] width 345 height 22
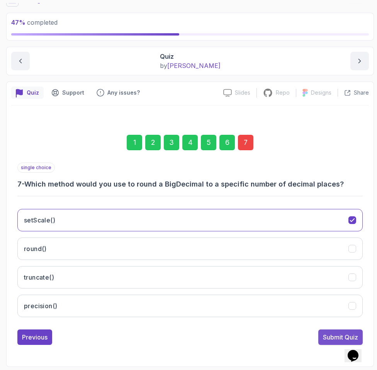
click at [333, 337] on div "Submit Quiz" at bounding box center [340, 337] width 35 height 9
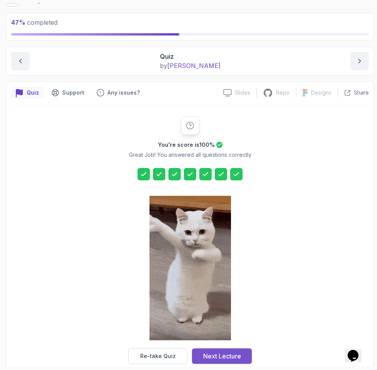
click at [238, 359] on div "Next Lecture" at bounding box center [222, 356] width 38 height 9
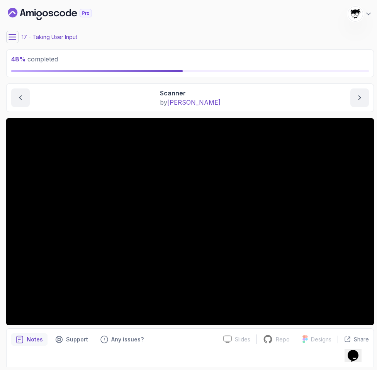
click at [14, 42] on button at bounding box center [12, 37] width 12 height 12
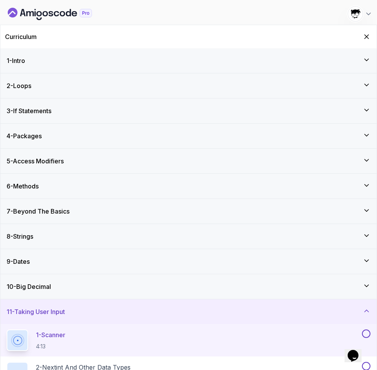
scroll to position [260, 0]
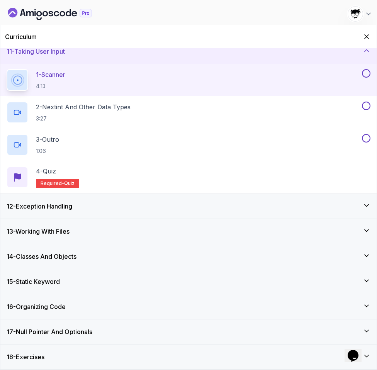
click at [51, 209] on h3 "12 - Exception Handling" at bounding box center [40, 206] width 66 height 9
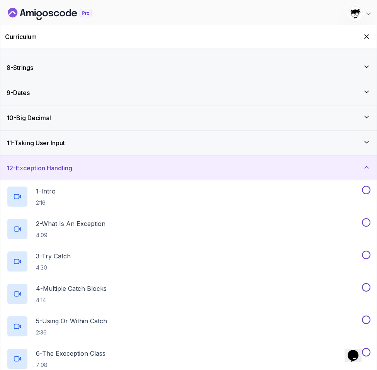
scroll to position [144, 0]
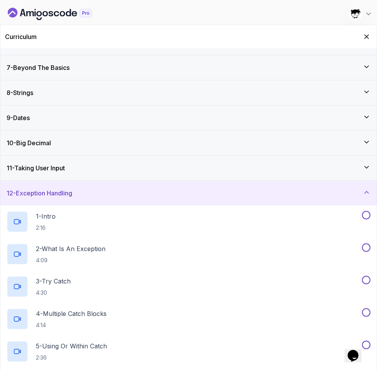
click at [36, 188] on div "12 - Exception Handling" at bounding box center [188, 193] width 376 height 25
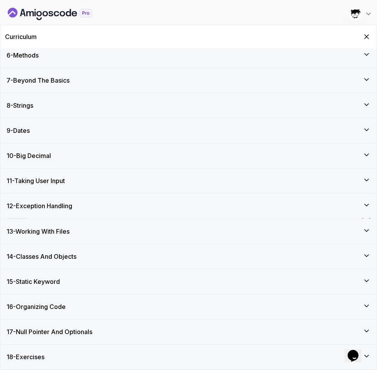
scroll to position [131, 0]
click at [361, 38] on icon "Hide Curriculum for mobile" at bounding box center [366, 36] width 9 height 9
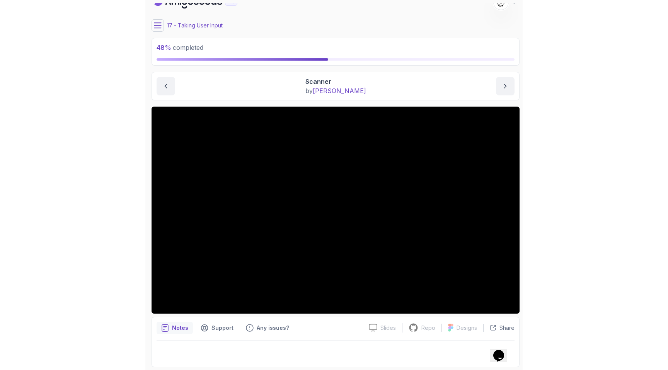
scroll to position [0, 0]
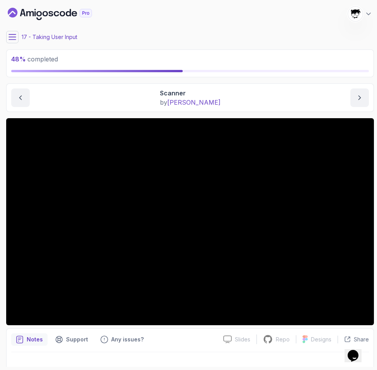
click at [33, 17] on icon "Dashboard" at bounding box center [50, 14] width 84 height 12
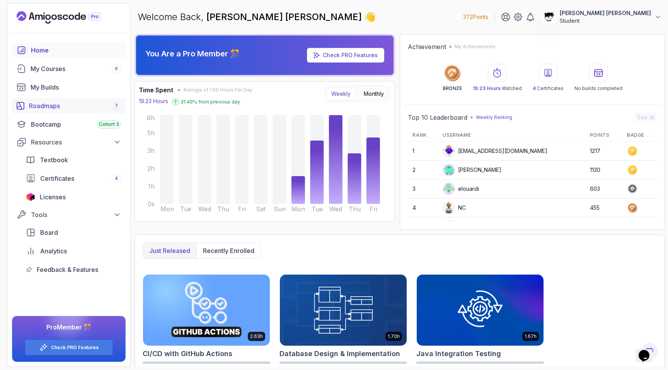
click at [32, 100] on link "Roadmaps 7" at bounding box center [69, 105] width 114 height 15
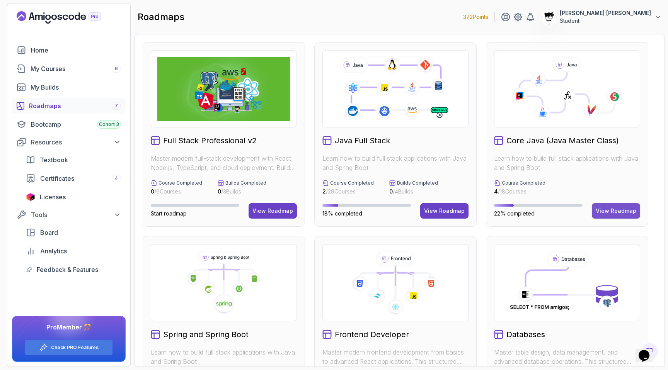
click at [361, 211] on div "View Roadmap" at bounding box center [615, 211] width 41 height 8
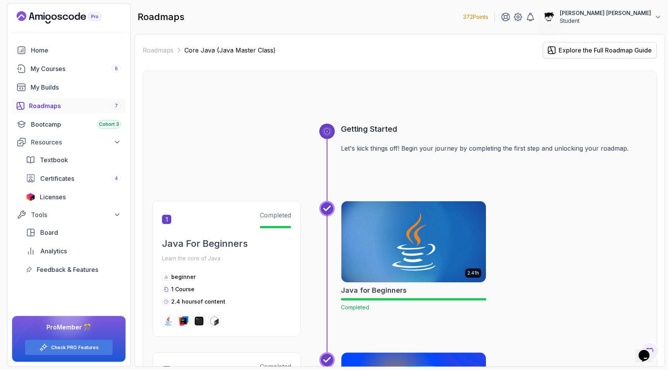
click at [361, 55] on button "Explore the Full Roadmap Guide" at bounding box center [599, 50] width 114 height 16
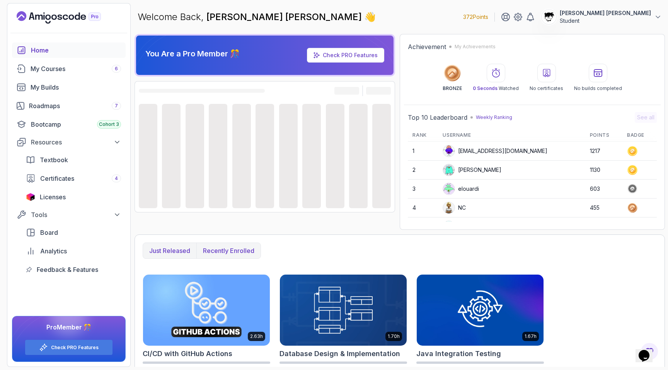
click at [223, 256] on button "Recently enrolled" at bounding box center [228, 250] width 64 height 15
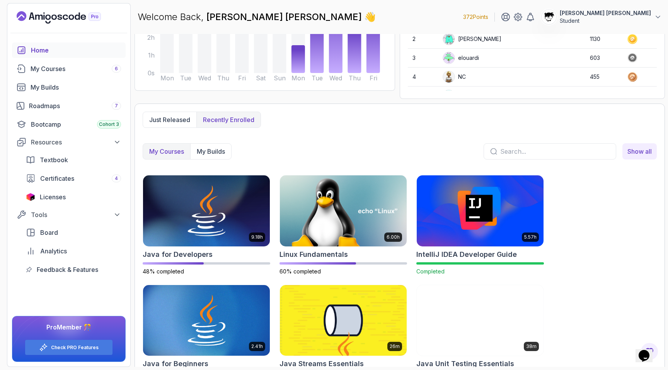
scroll to position [157, 0]
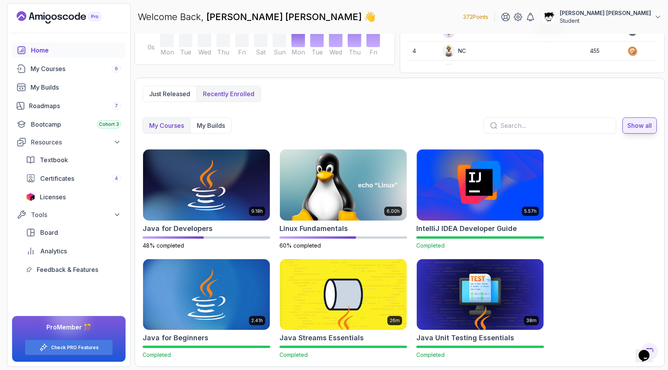
click at [361, 122] on span "Show all" at bounding box center [639, 125] width 24 height 9
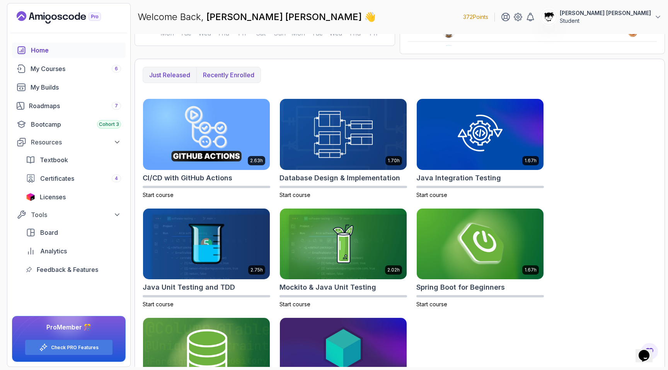
click at [224, 70] on p "Recently enrolled" at bounding box center [228, 74] width 51 height 9
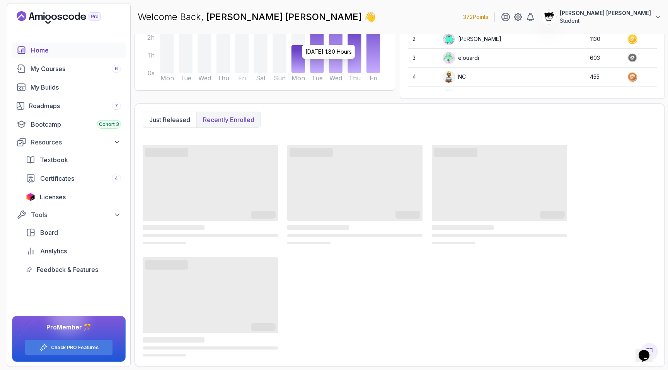
click at [297, 63] on icon at bounding box center [298, 59] width 14 height 28
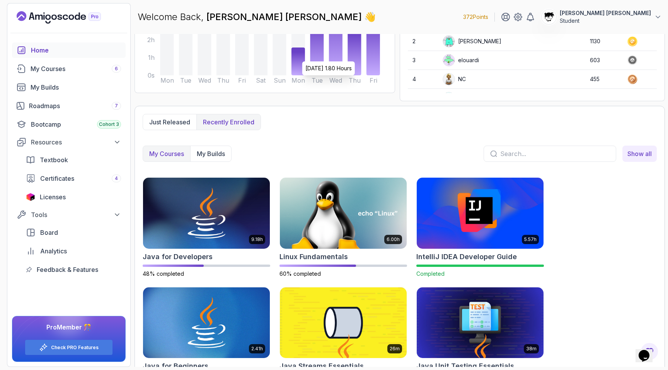
scroll to position [157, 0]
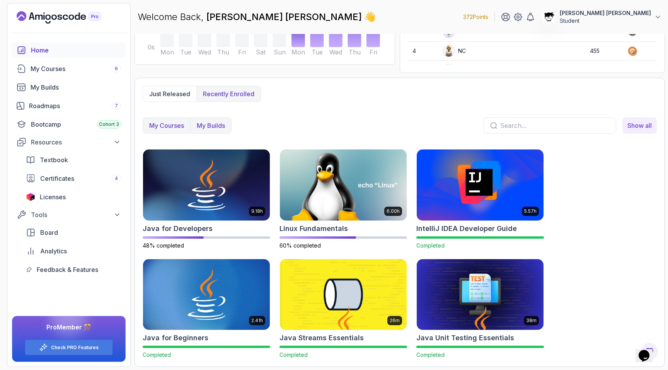
click at [222, 122] on p "My Builds" at bounding box center [211, 125] width 28 height 9
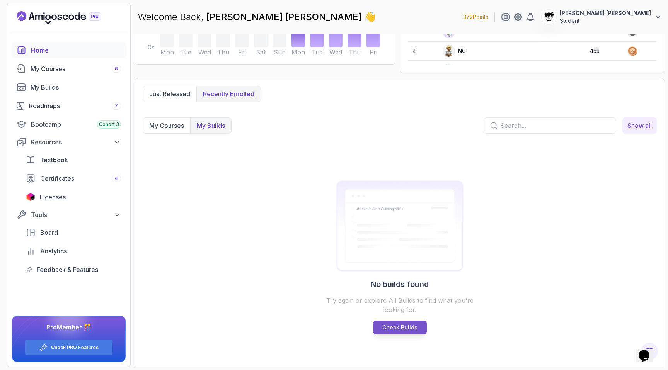
click at [361, 332] on link "Check Builds" at bounding box center [400, 328] width 54 height 14
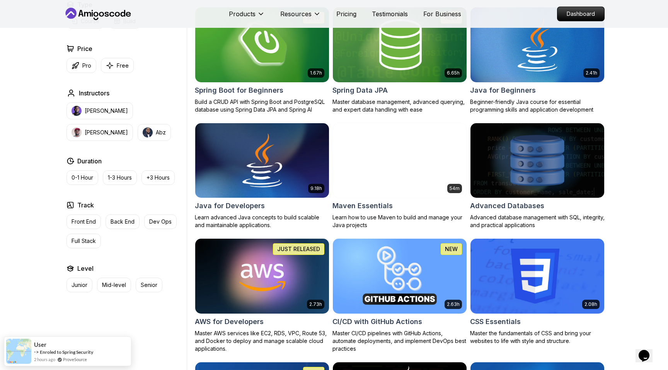
scroll to position [394, 0]
